Goal: Information Seeking & Learning: Understand process/instructions

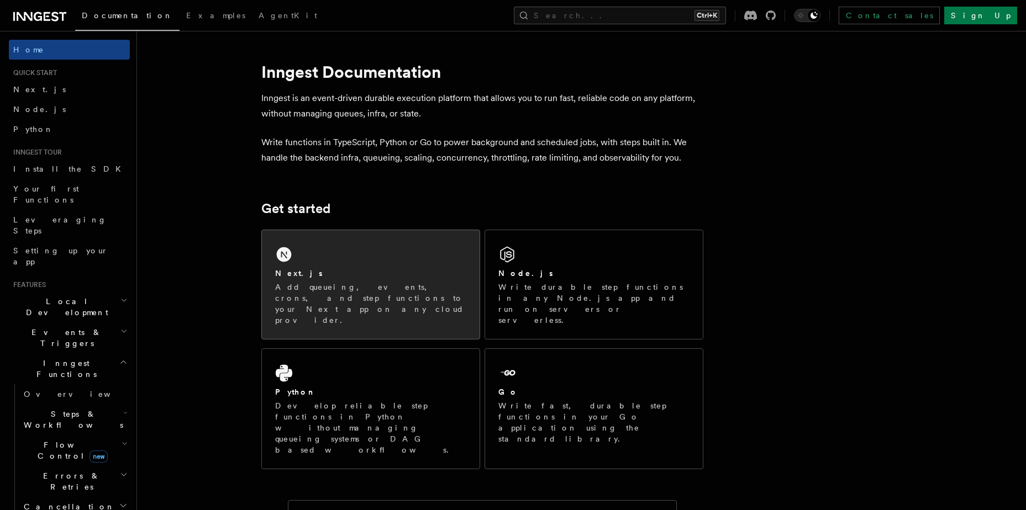
click at [389, 256] on div "Next.js Add queueing, events, crons, and step functions to your Next app on any…" at bounding box center [371, 284] width 218 height 109
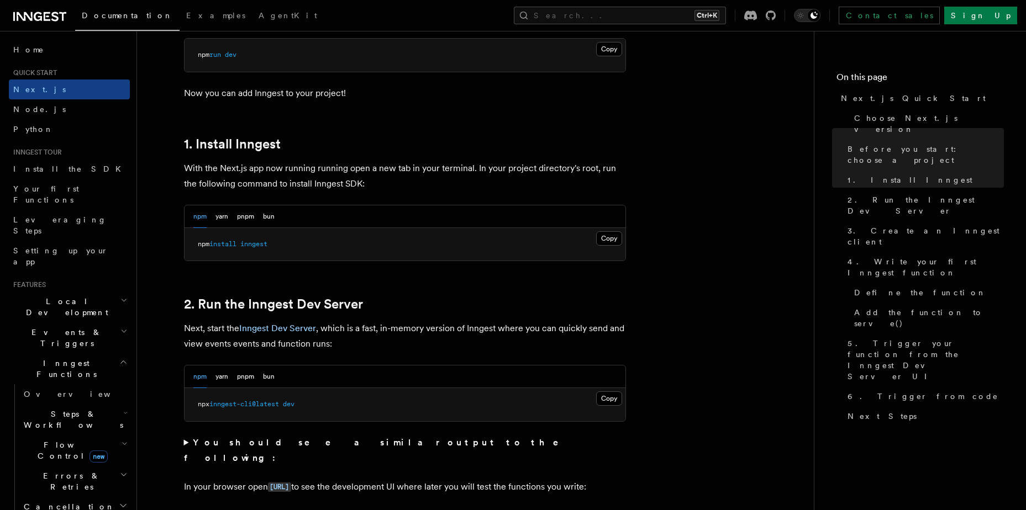
scroll to position [552, 0]
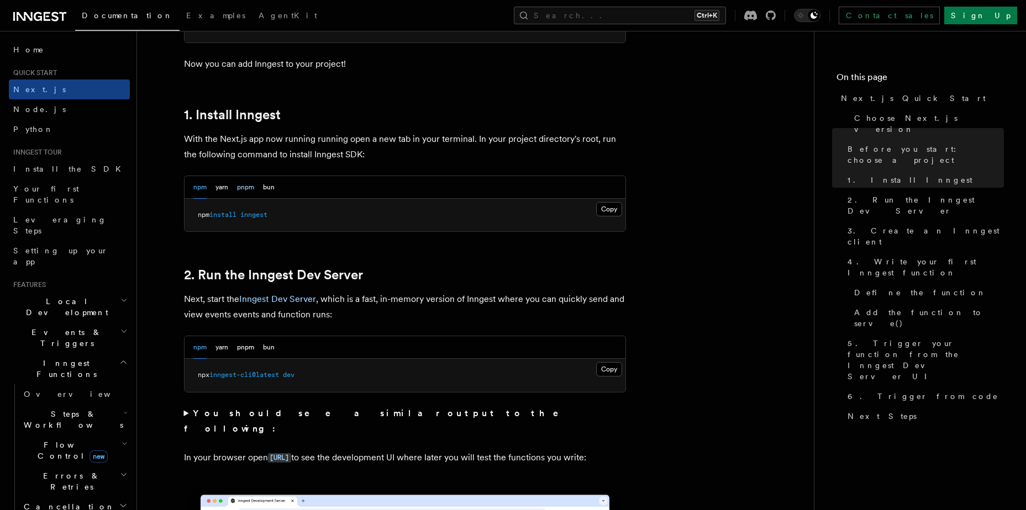
click at [245, 188] on button "pnpm" at bounding box center [245, 187] width 17 height 23
click at [610, 208] on button "Copy Copied" at bounding box center [609, 209] width 26 height 14
click at [600, 371] on button "Copy Copied" at bounding box center [609, 369] width 26 height 14
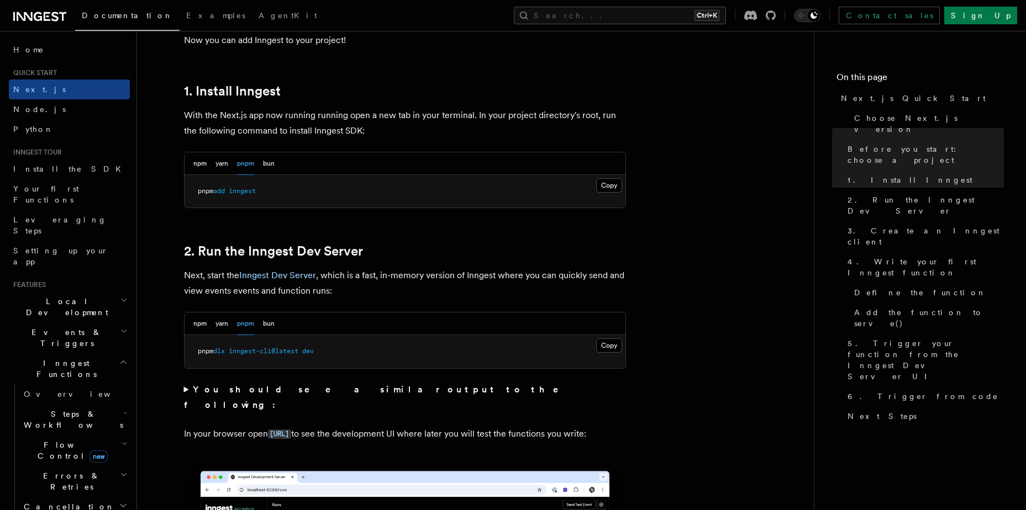
scroll to position [608, 0]
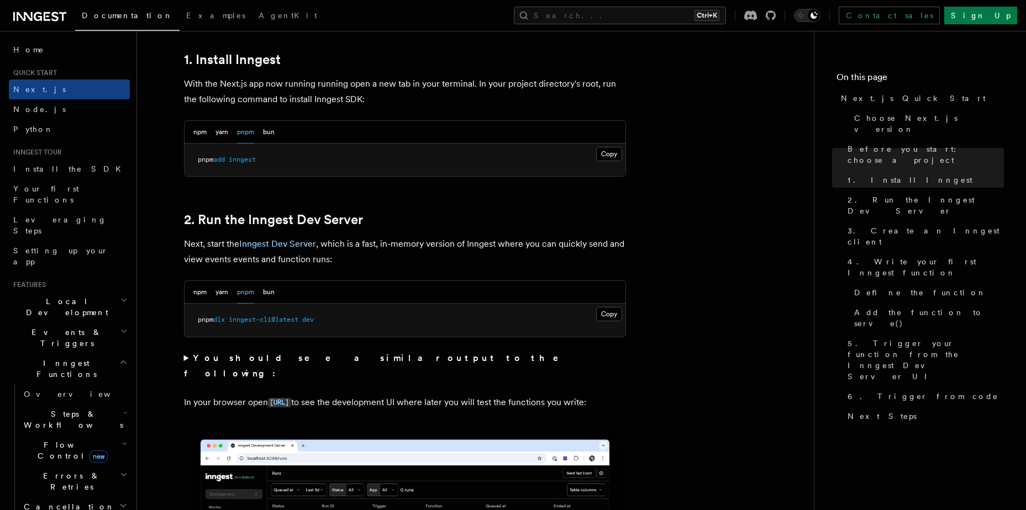
click at [612, 410] on p "In your browser open [URL] to see the development UI where later you will test …" at bounding box center [405, 403] width 442 height 16
click at [610, 409] on p "In your browser open [URL] to see the development UI where later you will test …" at bounding box center [405, 403] width 442 height 16
